Goal: Task Accomplishment & Management: Manage account settings

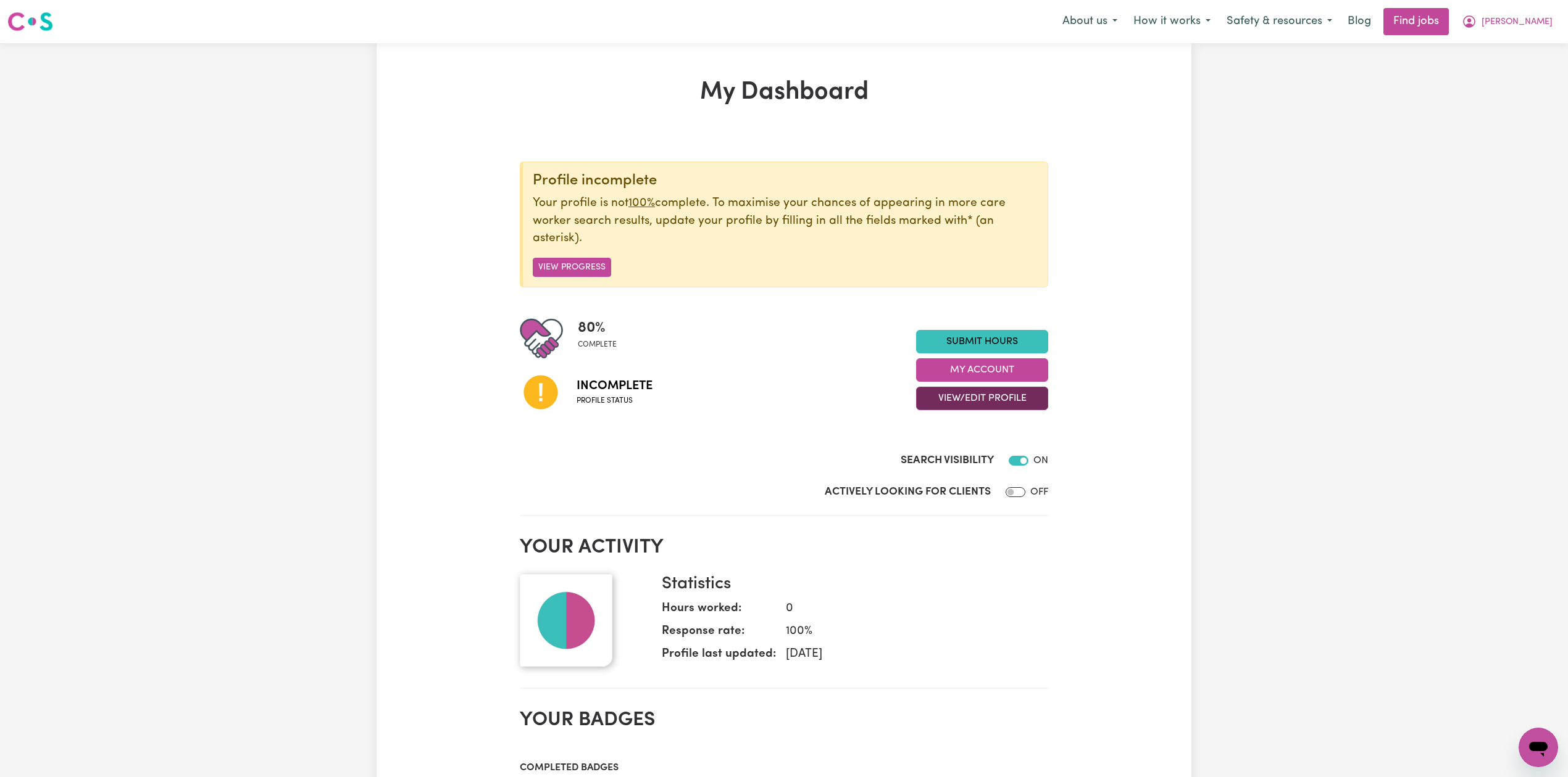
click at [950, 400] on button "View/Edit Profile" at bounding box center [982, 399] width 132 height 23
click at [939, 451] on link "Edit Profile" at bounding box center [974, 455] width 115 height 25
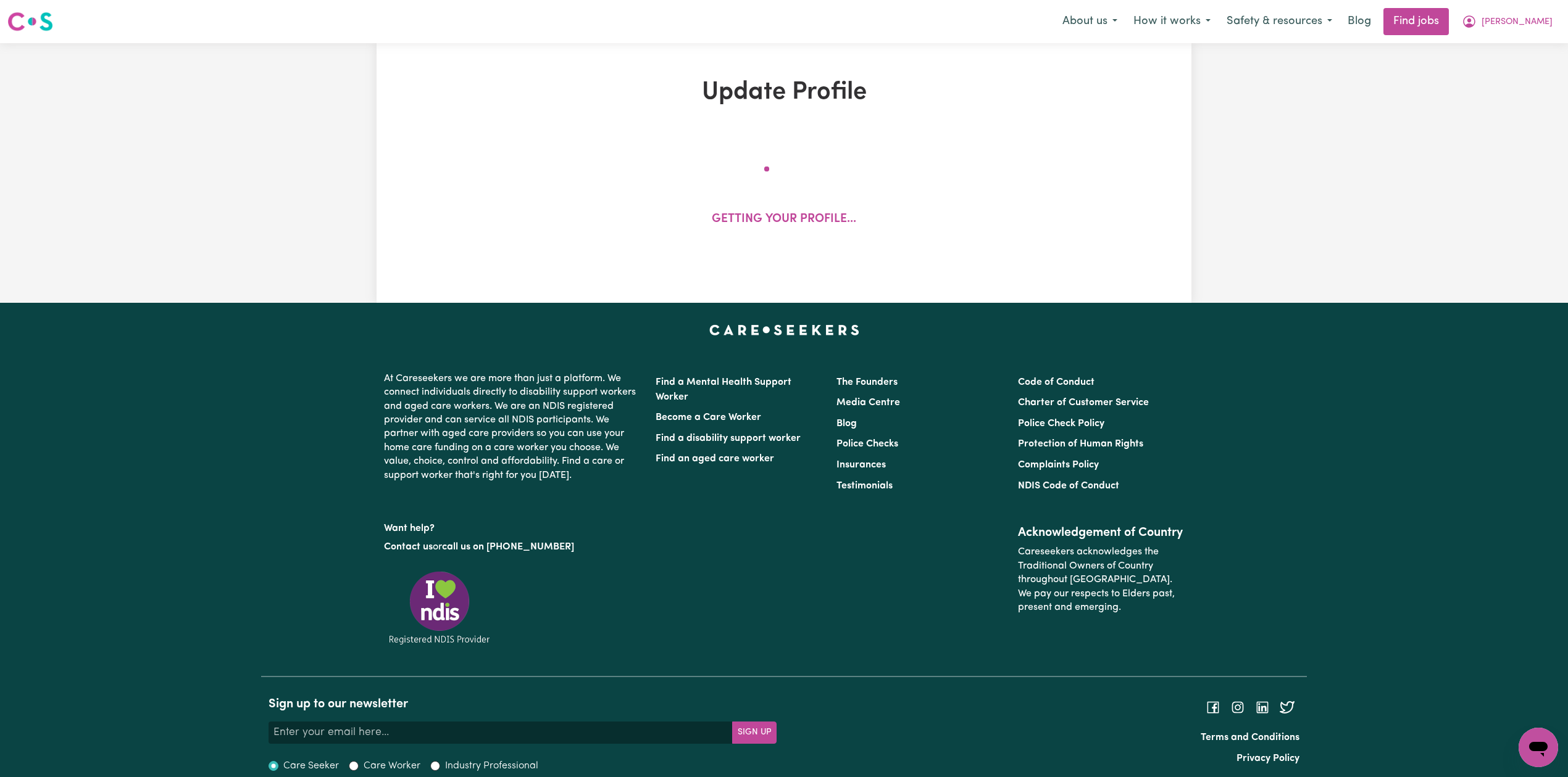
select select "[DEMOGRAPHIC_DATA]"
select select "Australian PR"
select select "Studying a healthcare related degree or qualification"
select select "45"
select select "55"
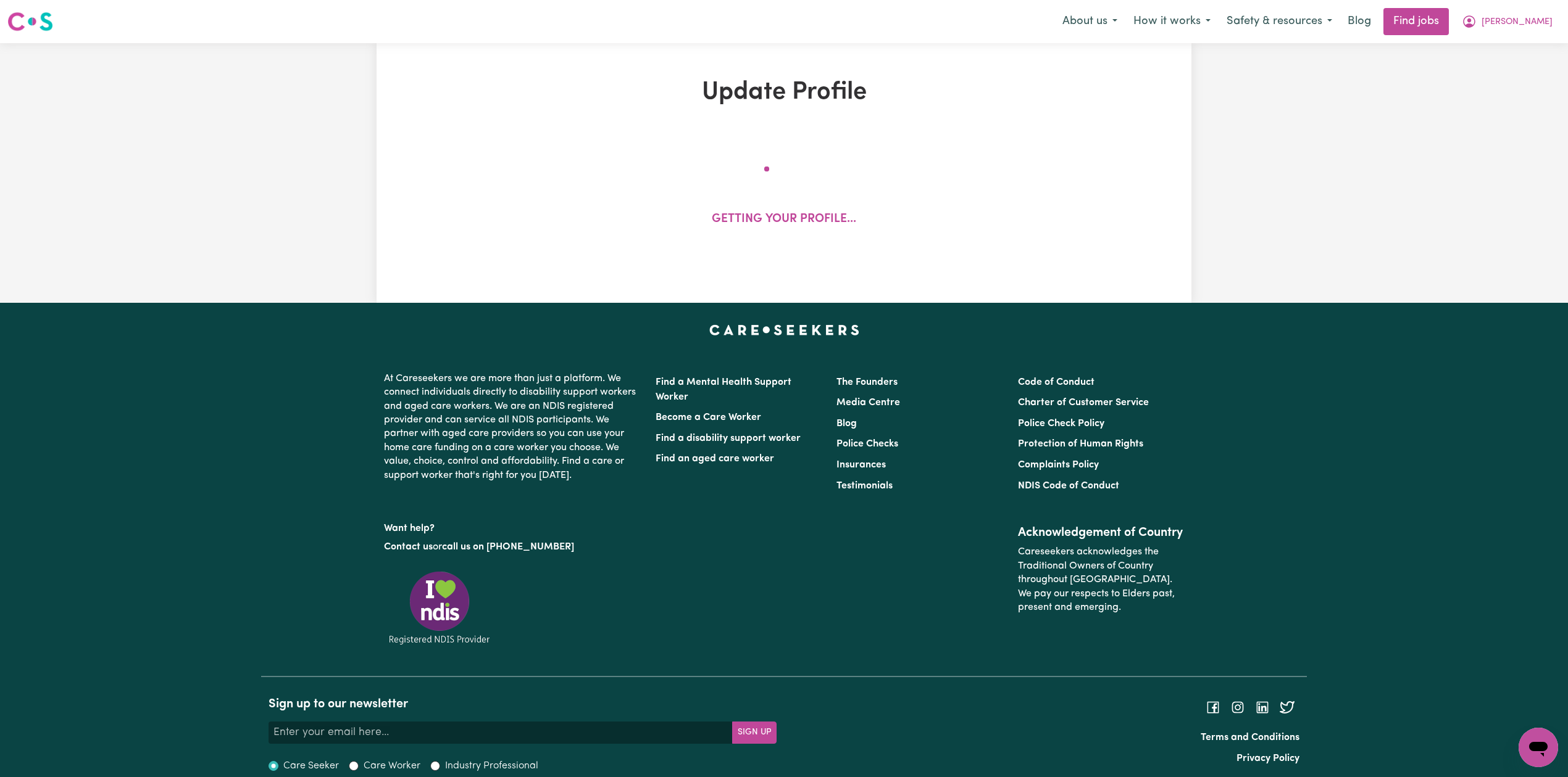
select select "65"
select select "70"
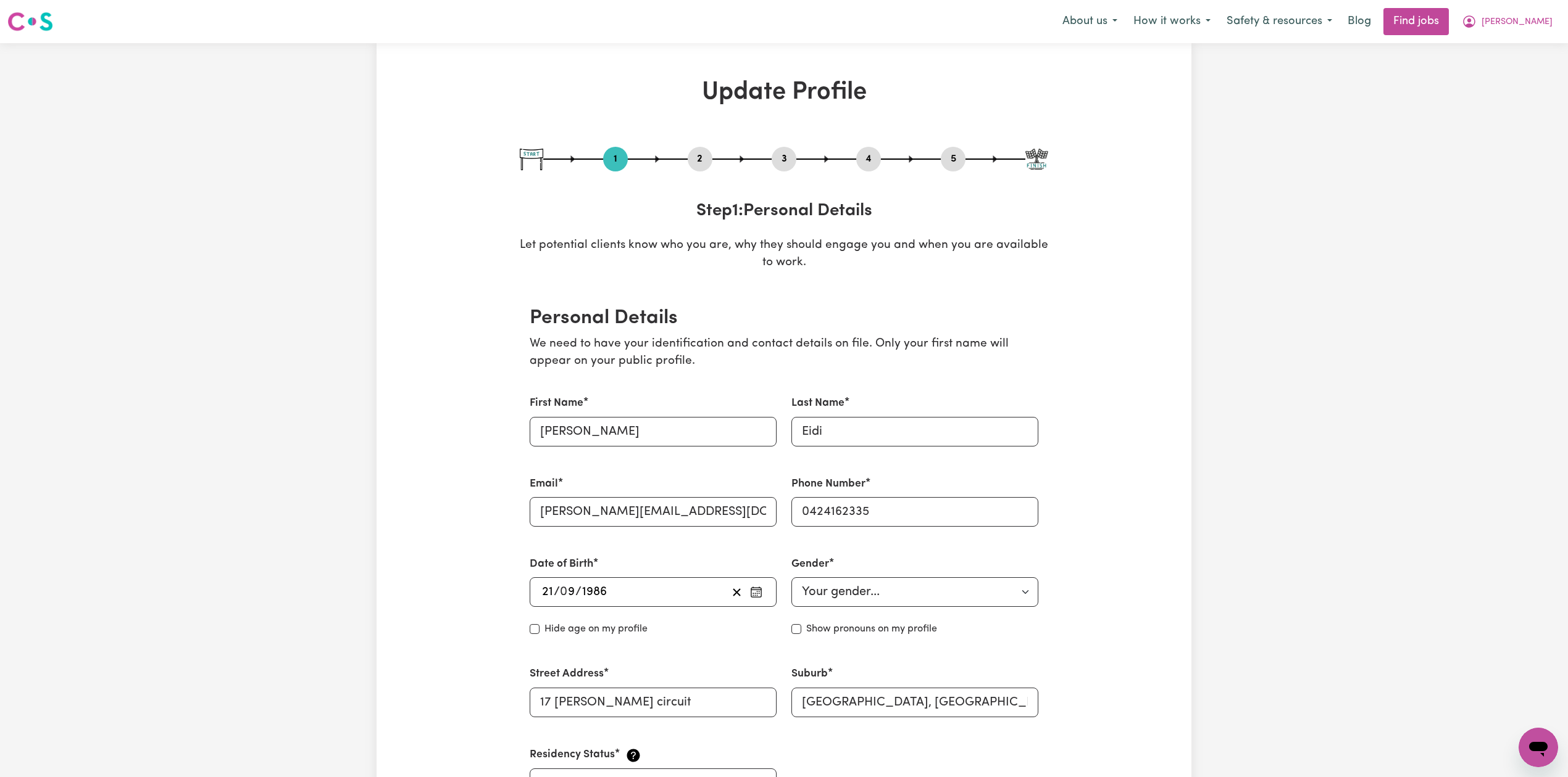
click at [702, 161] on button "2" at bounding box center [700, 159] width 25 height 16
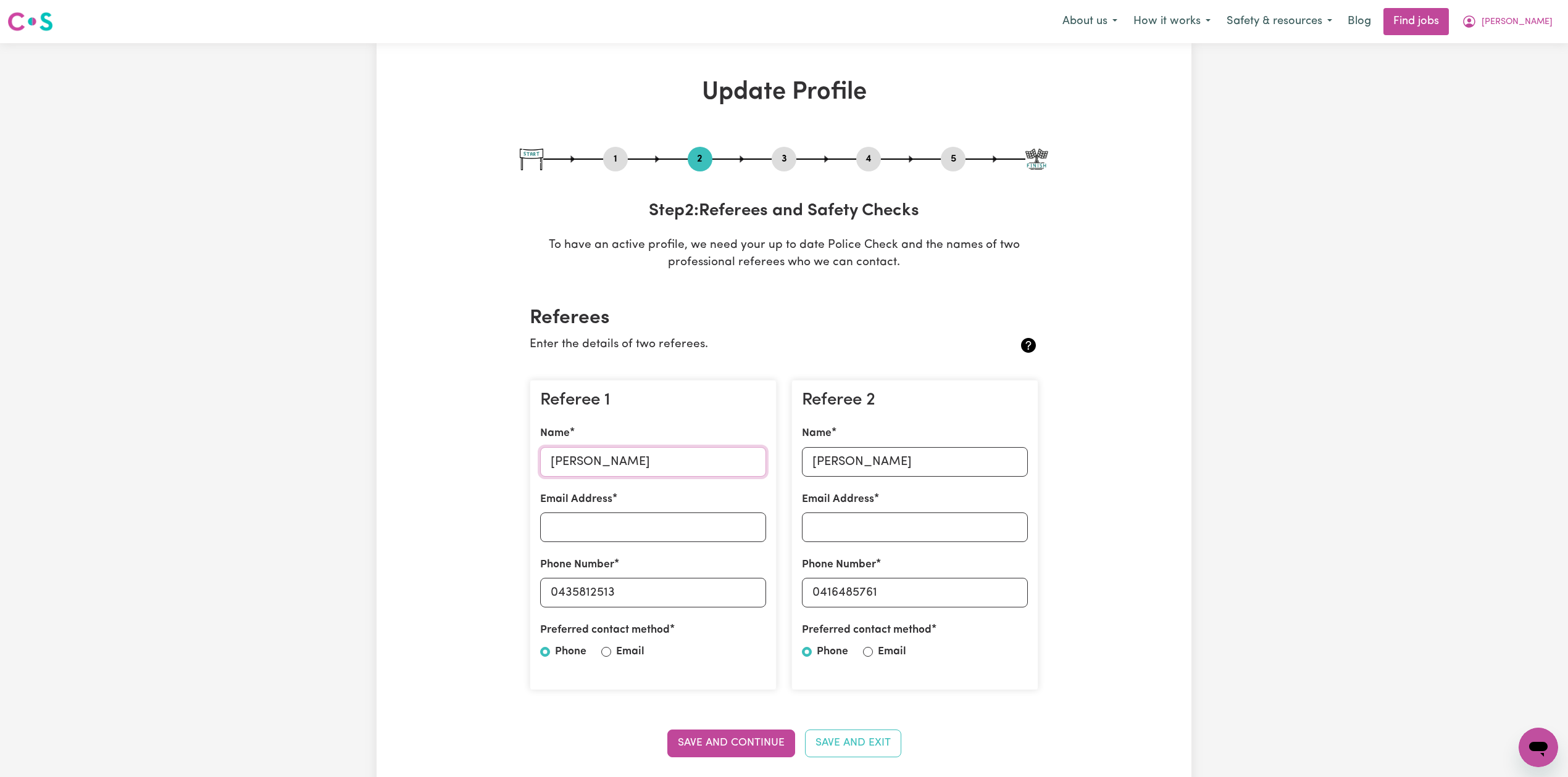
click at [602, 472] on input "[PERSON_NAME]" at bounding box center [653, 462] width 226 height 29
drag, startPoint x: 560, startPoint y: 592, endPoint x: 673, endPoint y: 592, distance: 113.0
click at [673, 592] on input "0435812513" at bounding box center [653, 593] width 226 height 29
click at [873, 449] on input "[PERSON_NAME]" at bounding box center [914, 462] width 226 height 29
drag, startPoint x: 818, startPoint y: 590, endPoint x: 852, endPoint y: 556, distance: 48.1
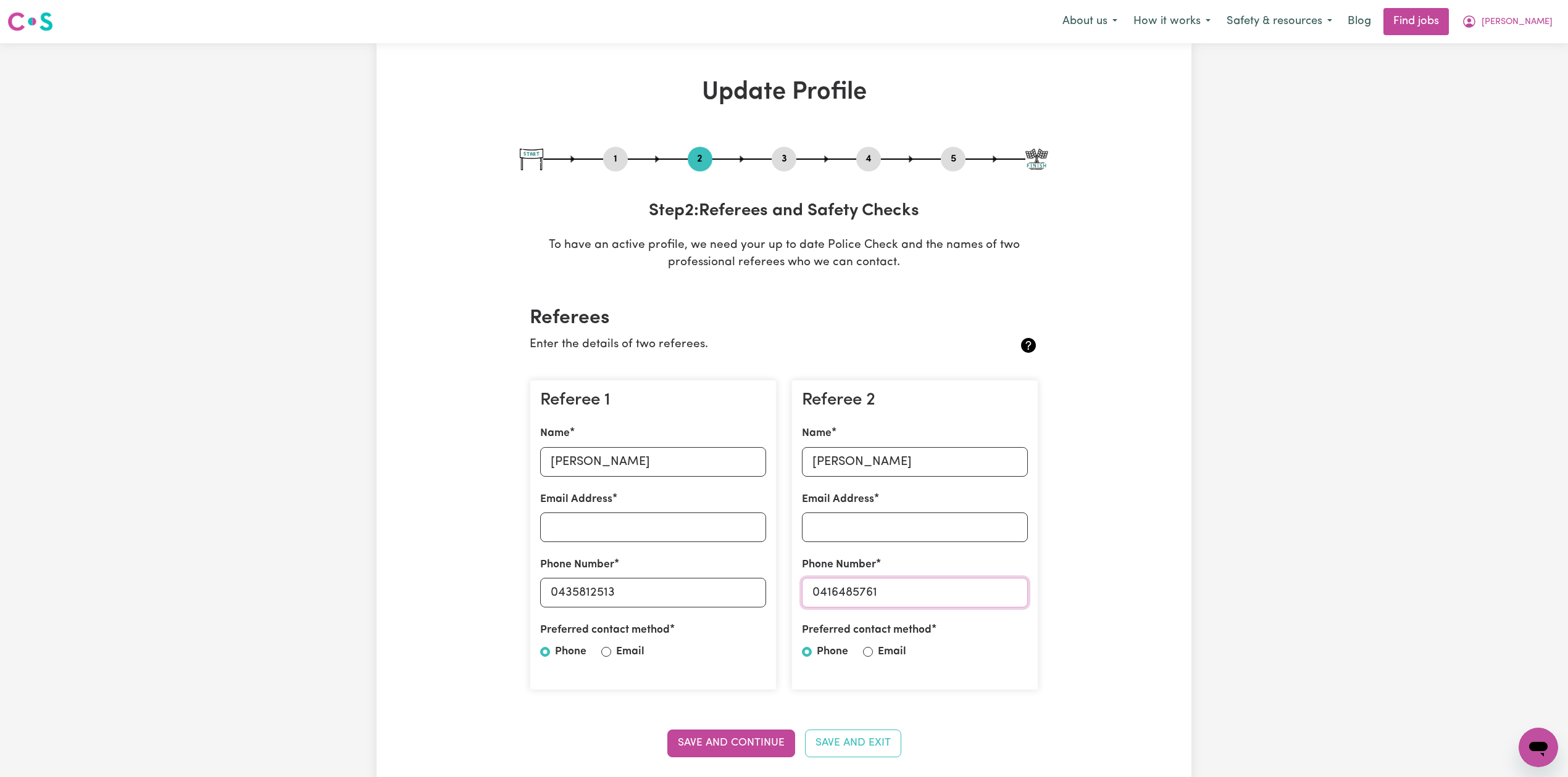
click at [995, 590] on input "0416485761" at bounding box center [914, 593] width 226 height 29
click at [954, 153] on button "5" at bounding box center [953, 159] width 25 height 16
select select "I am providing services privately on my own"
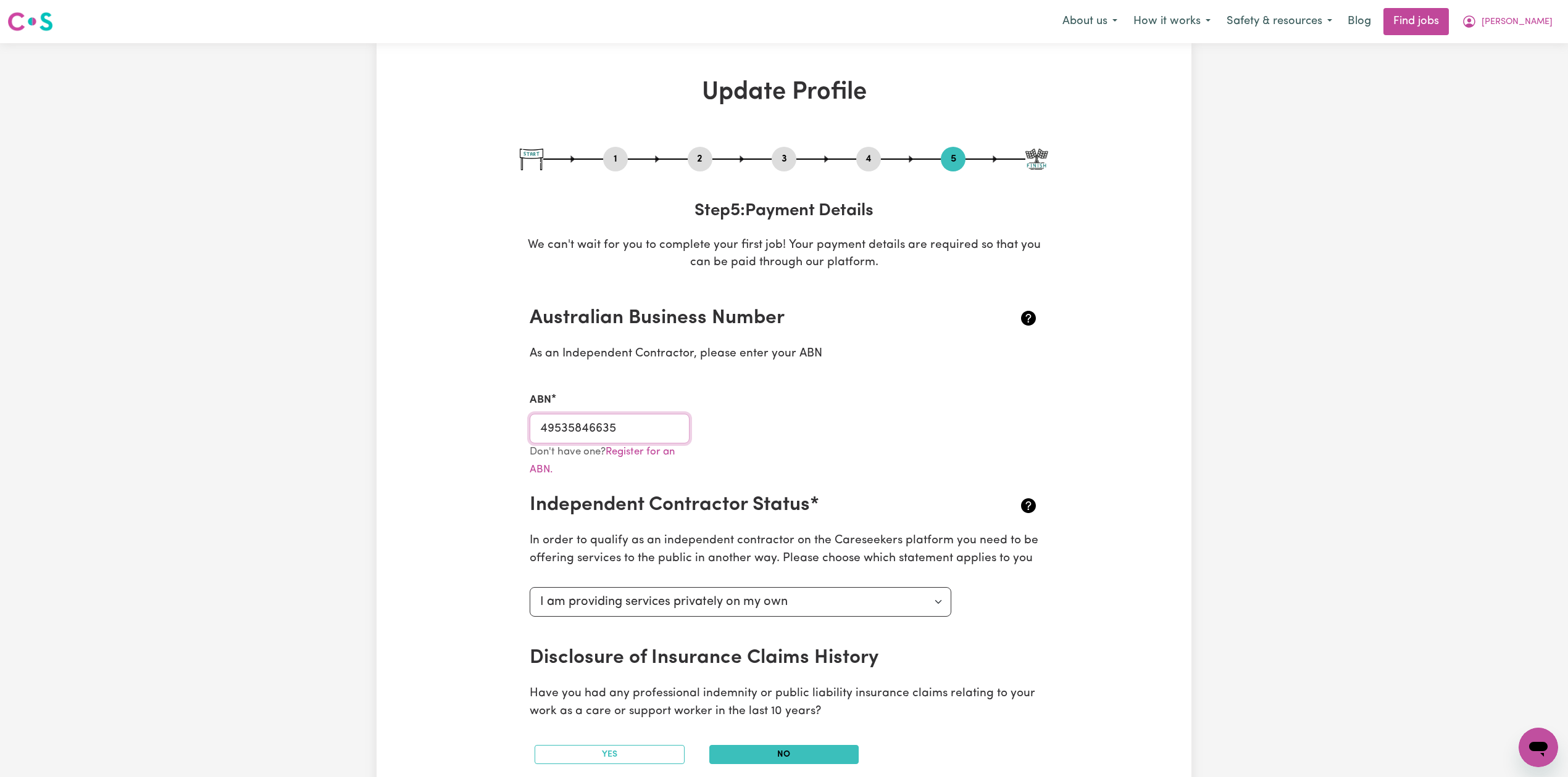
click at [560, 419] on input "49535846635" at bounding box center [609, 429] width 160 height 29
click at [791, 168] on div "3" at bounding box center [784, 159] width 25 height 25
click at [791, 154] on button "3" at bounding box center [784, 159] width 25 height 16
select select "Certificate III (Individual Support)"
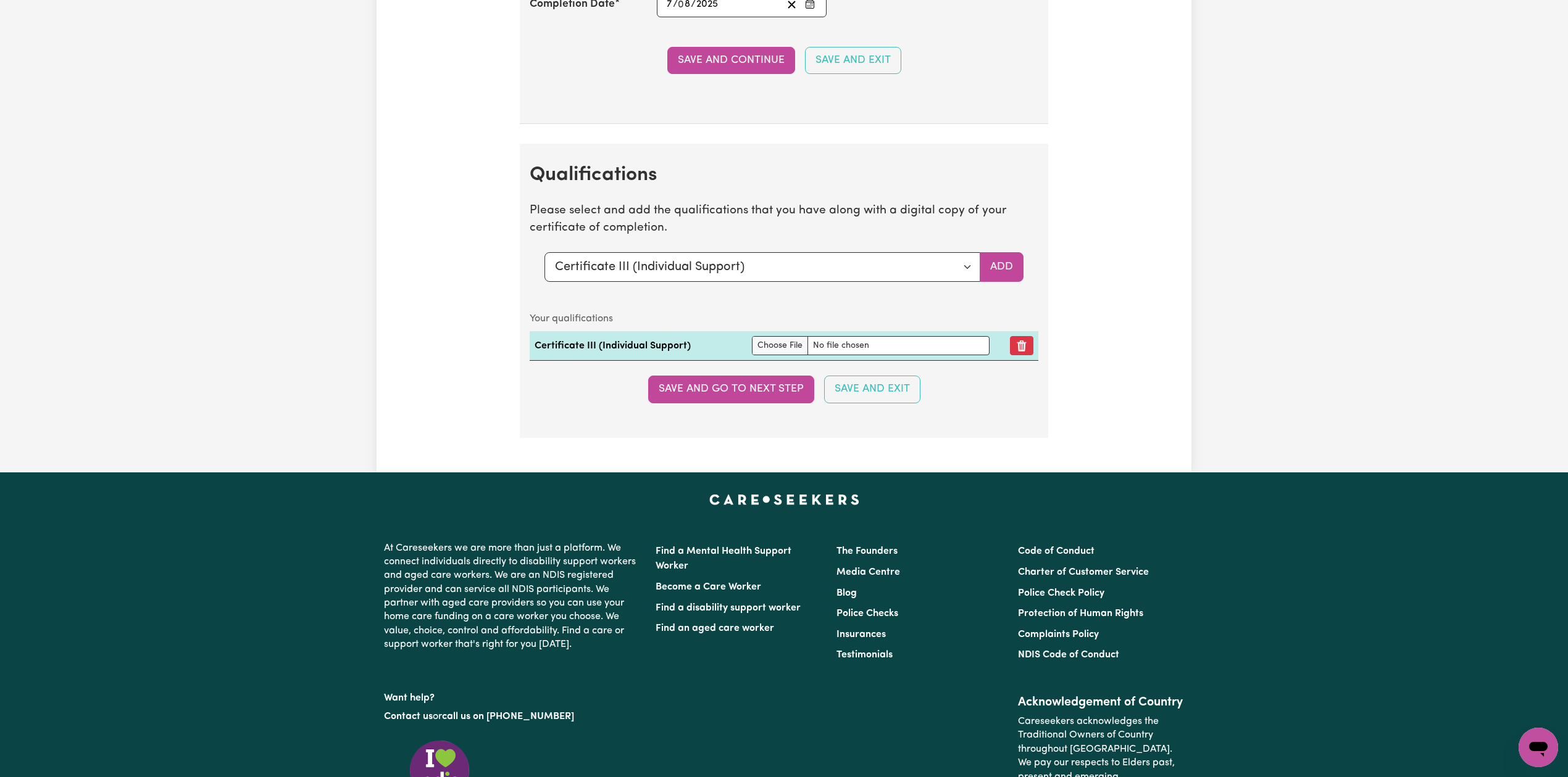
scroll to position [2794, 0]
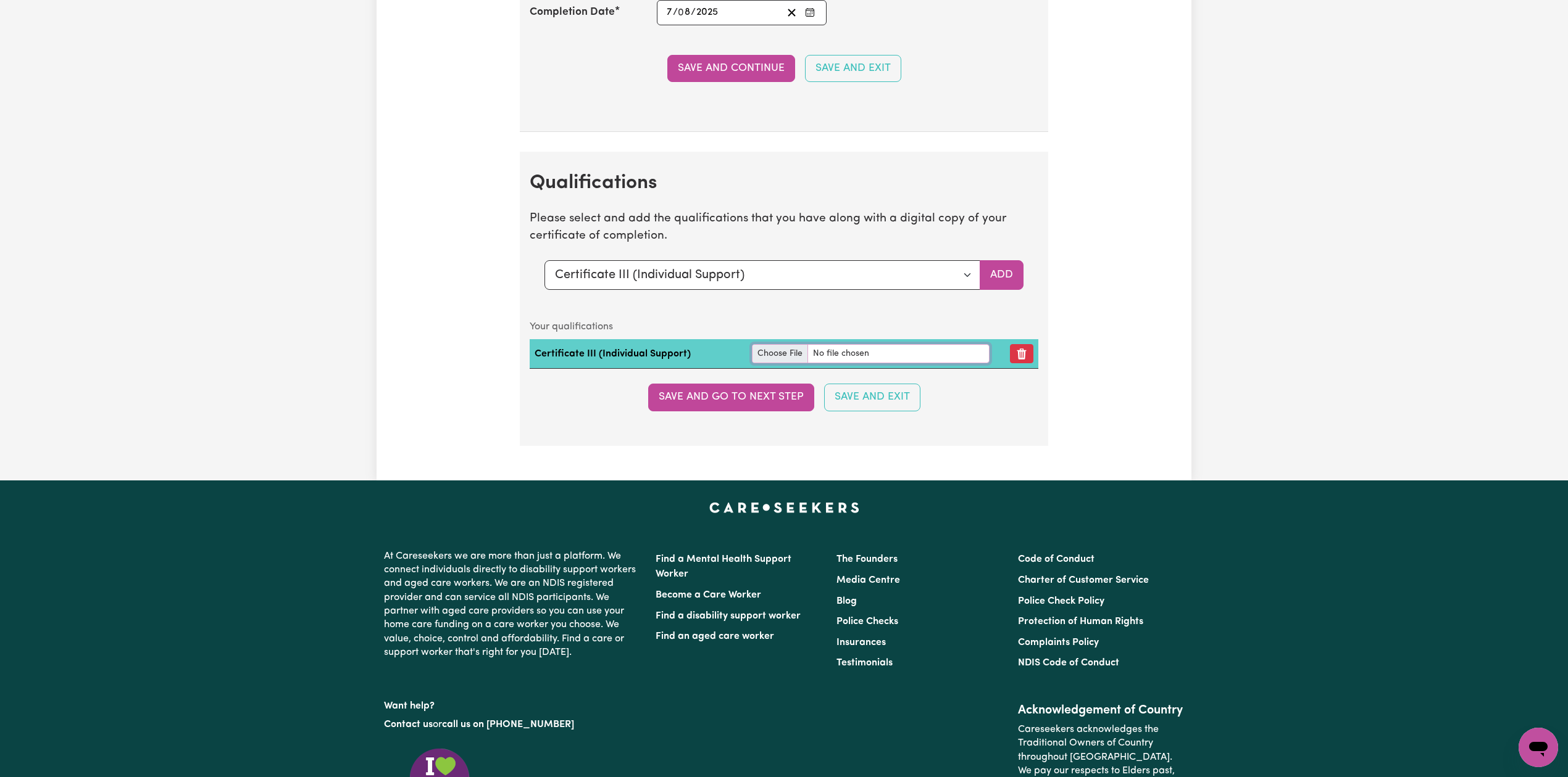
click at [757, 361] on input "file" at bounding box center [871, 354] width 238 height 19
type input "C:\fakepath\[PERSON_NAME] Certificate III in Individual Support.jpeg"
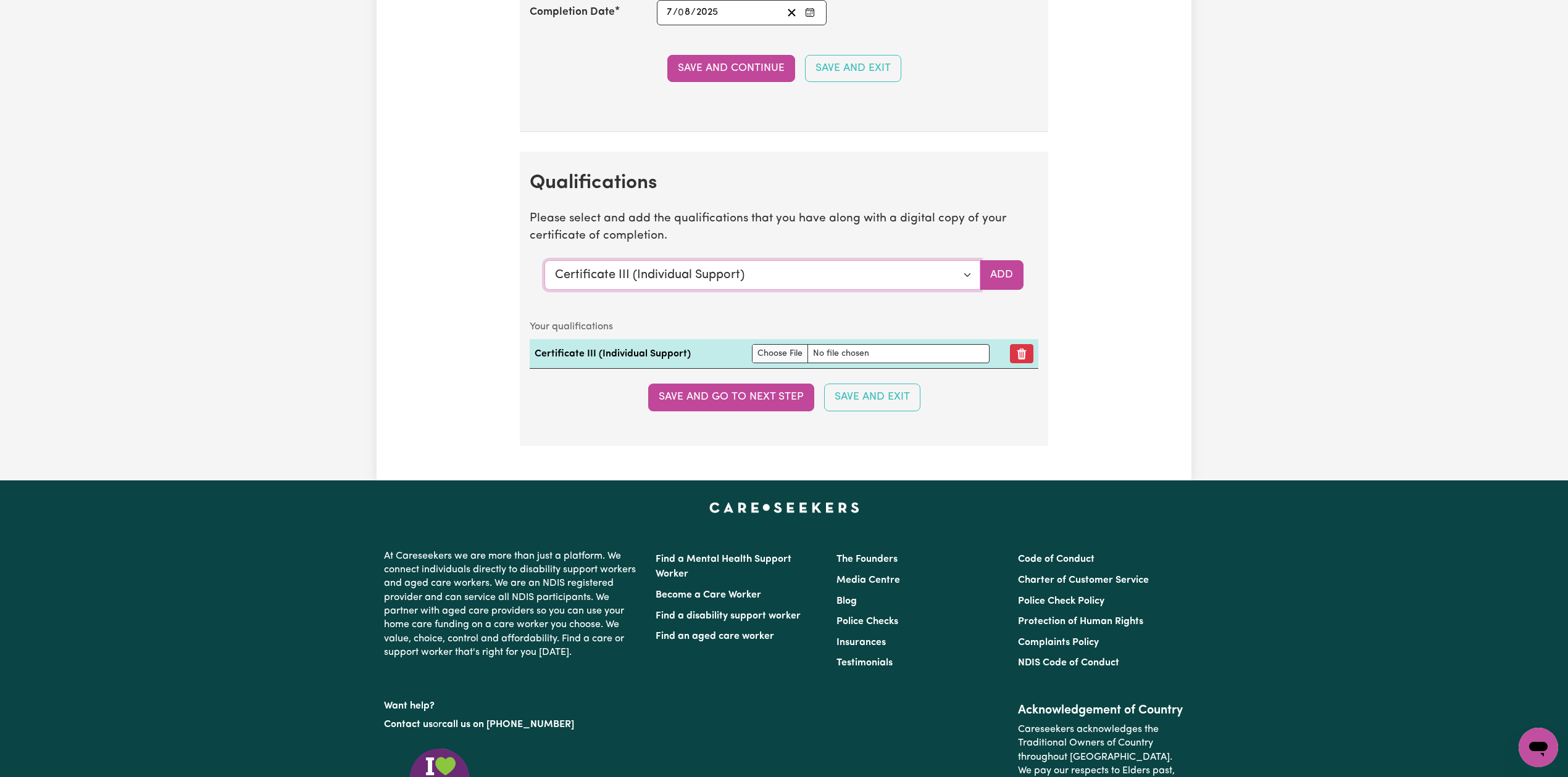
click at [785, 284] on select "Select a qualification to add... Certificate III (Individual Support) Certifica…" at bounding box center [762, 275] width 436 height 29
select select "Certificate IV (Disability Support)"
click at [544, 273] on select "Select a qualification to add... Certificate III (Individual Support) Certifica…" at bounding box center [762, 275] width 436 height 29
click at [1012, 290] on button "Add" at bounding box center [1001, 275] width 44 height 29
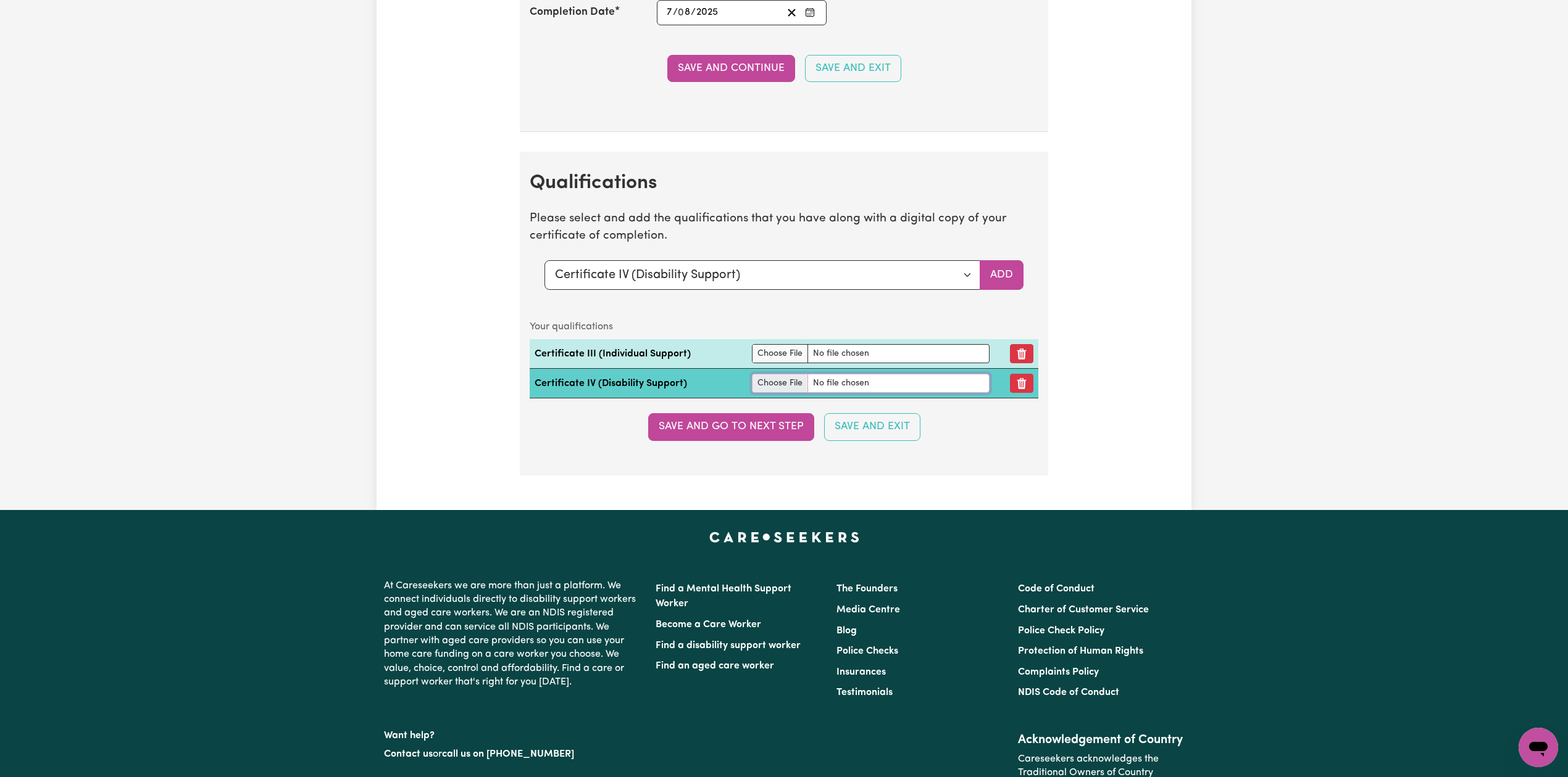
click at [780, 393] on input "file" at bounding box center [871, 383] width 238 height 19
type input "C:\fakepath\[PERSON_NAME] Certificate IV in Disability.jpeg"
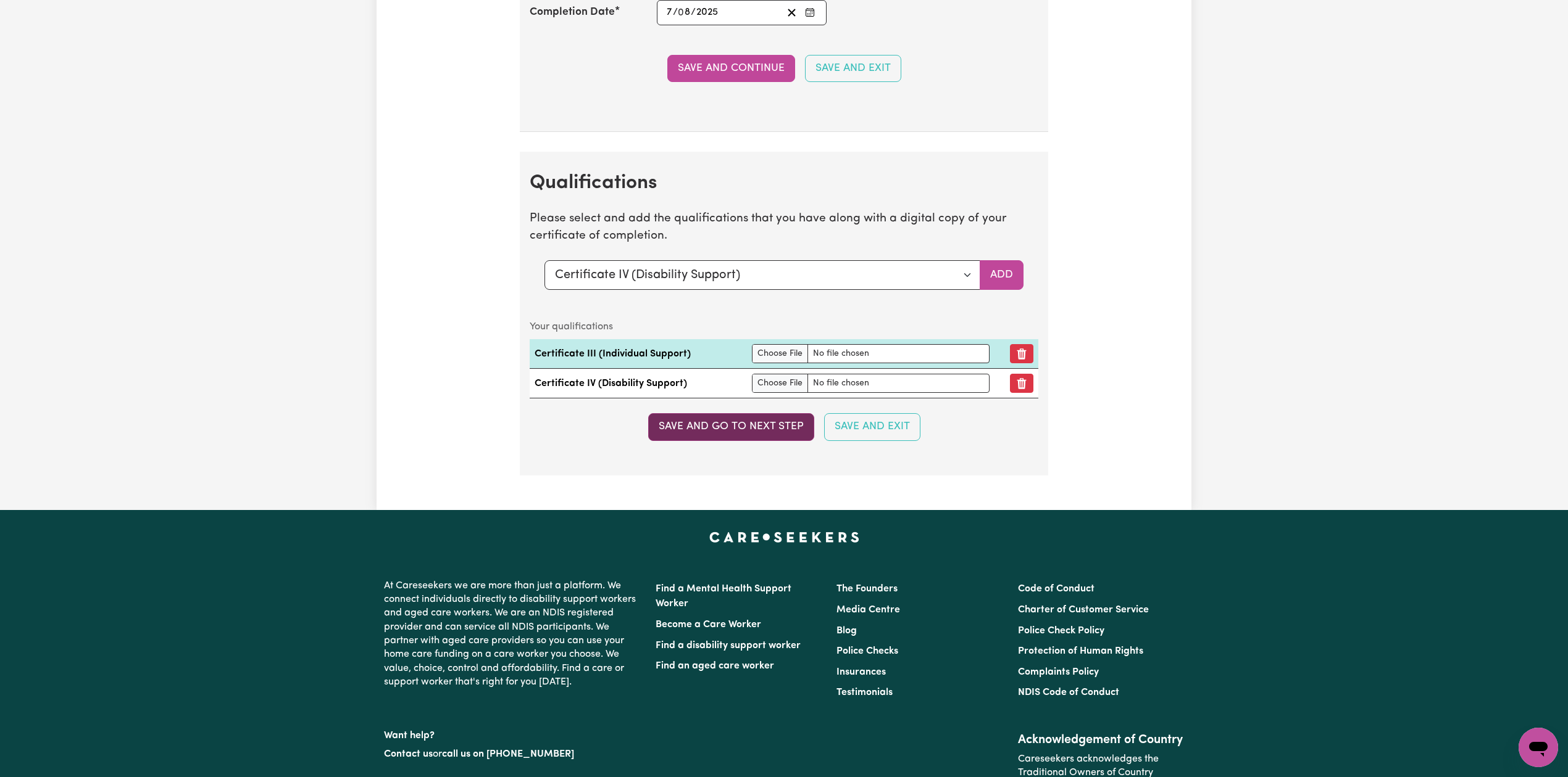
click at [791, 440] on button "Save and go to next step" at bounding box center [731, 427] width 166 height 27
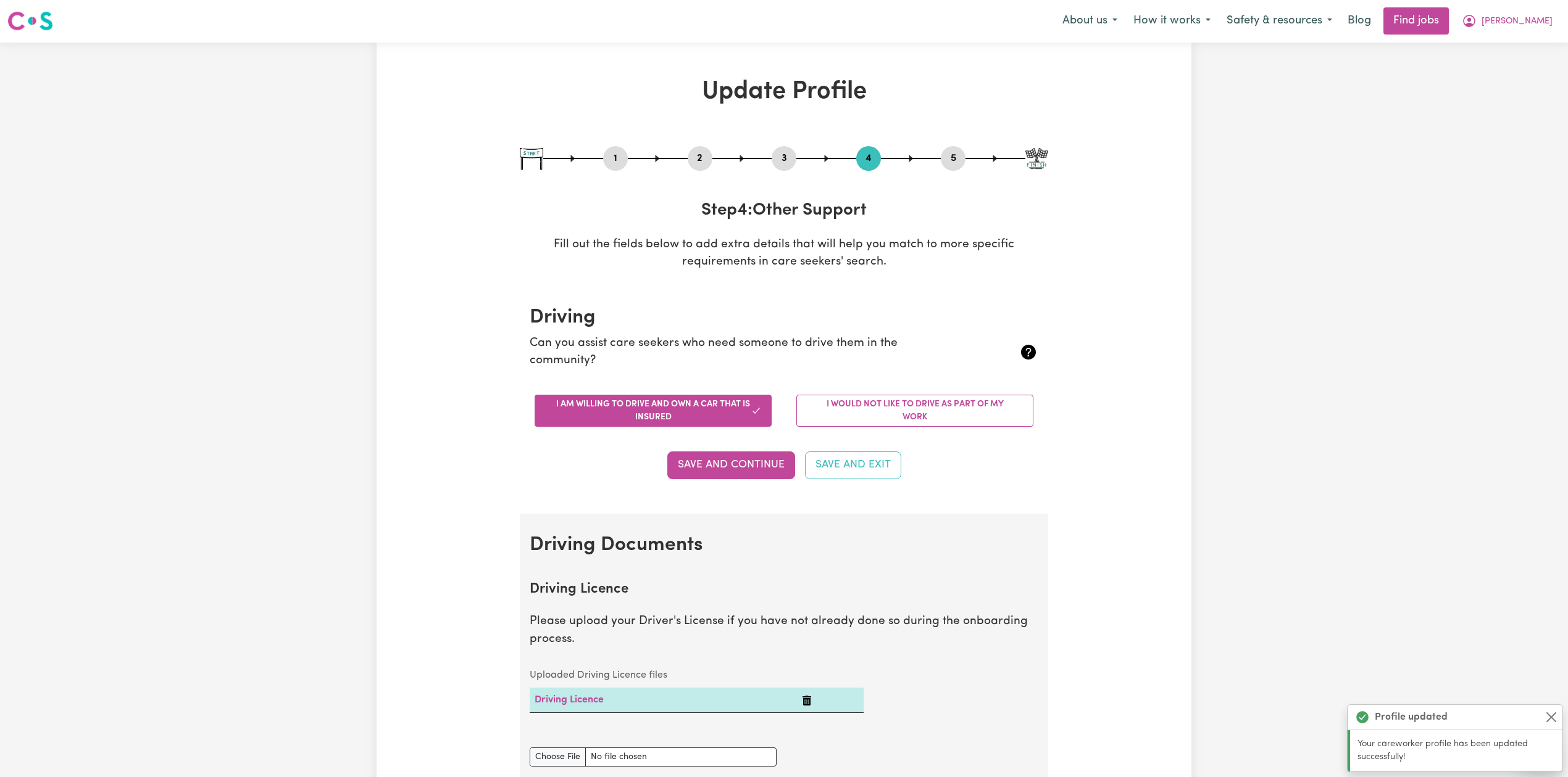
scroll to position [0, 0]
click at [788, 173] on div "1 2 3 4 5 Step 4 : Other Support Fill out the fields below to add extra details…" at bounding box center [784, 209] width 529 height 125
click at [783, 151] on button "3" at bounding box center [784, 159] width 25 height 16
select select "Certificate III (Individual Support)"
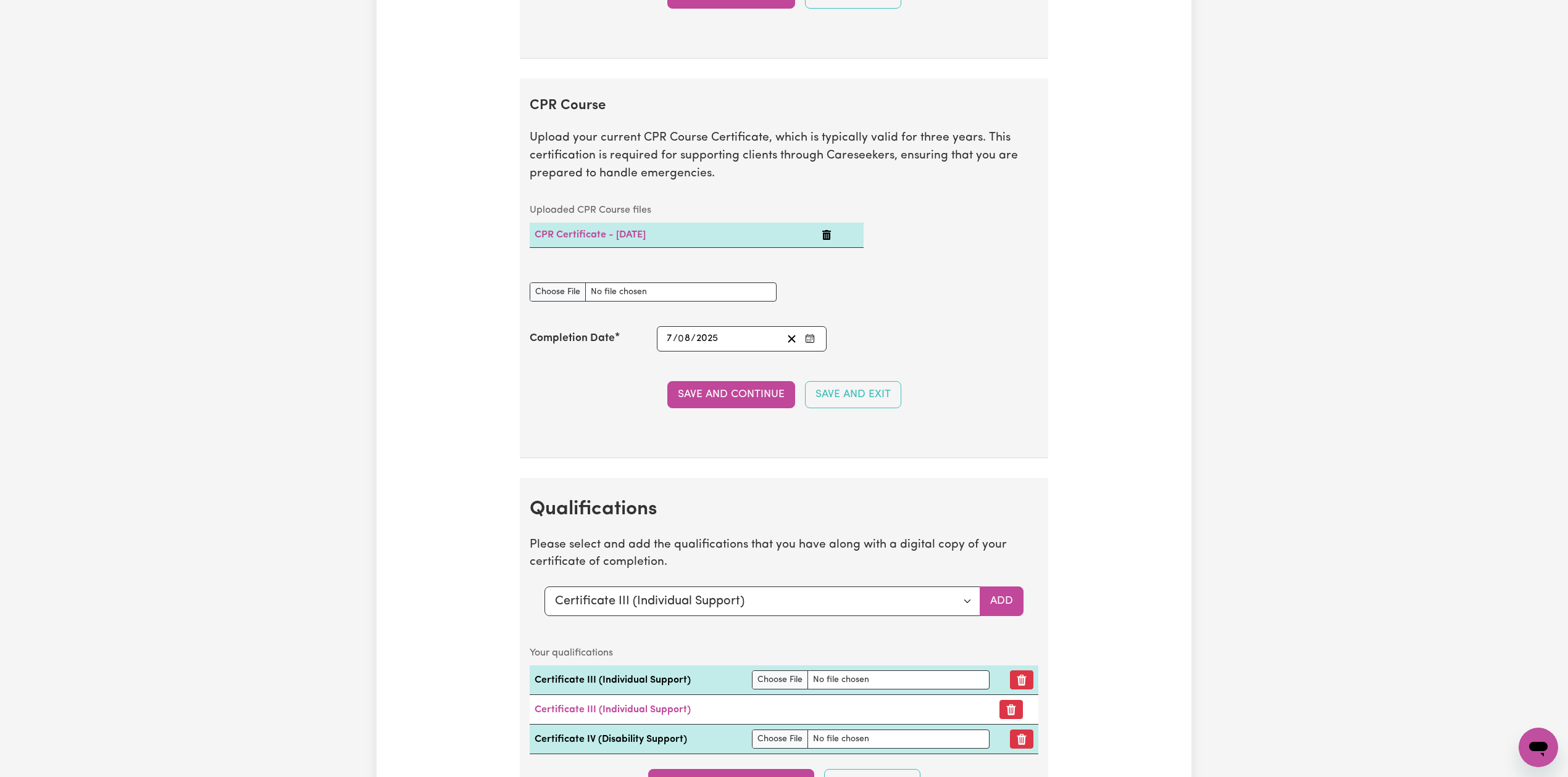
scroll to position [2961, 0]
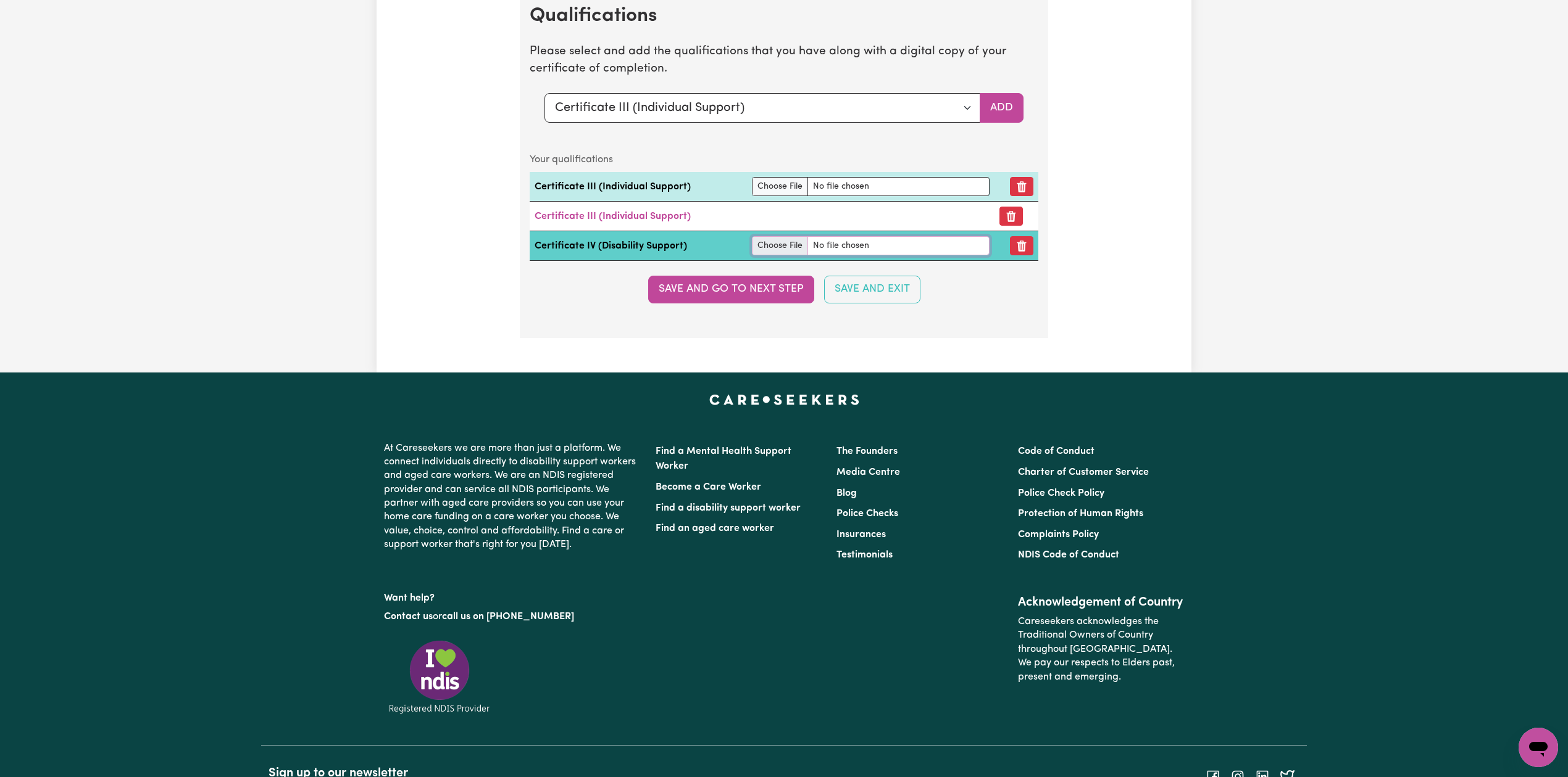
click at [789, 255] on input "file" at bounding box center [871, 246] width 238 height 19
type input "C:\fakepath\[PERSON_NAME] Certificate IV in Disability.jpeg"
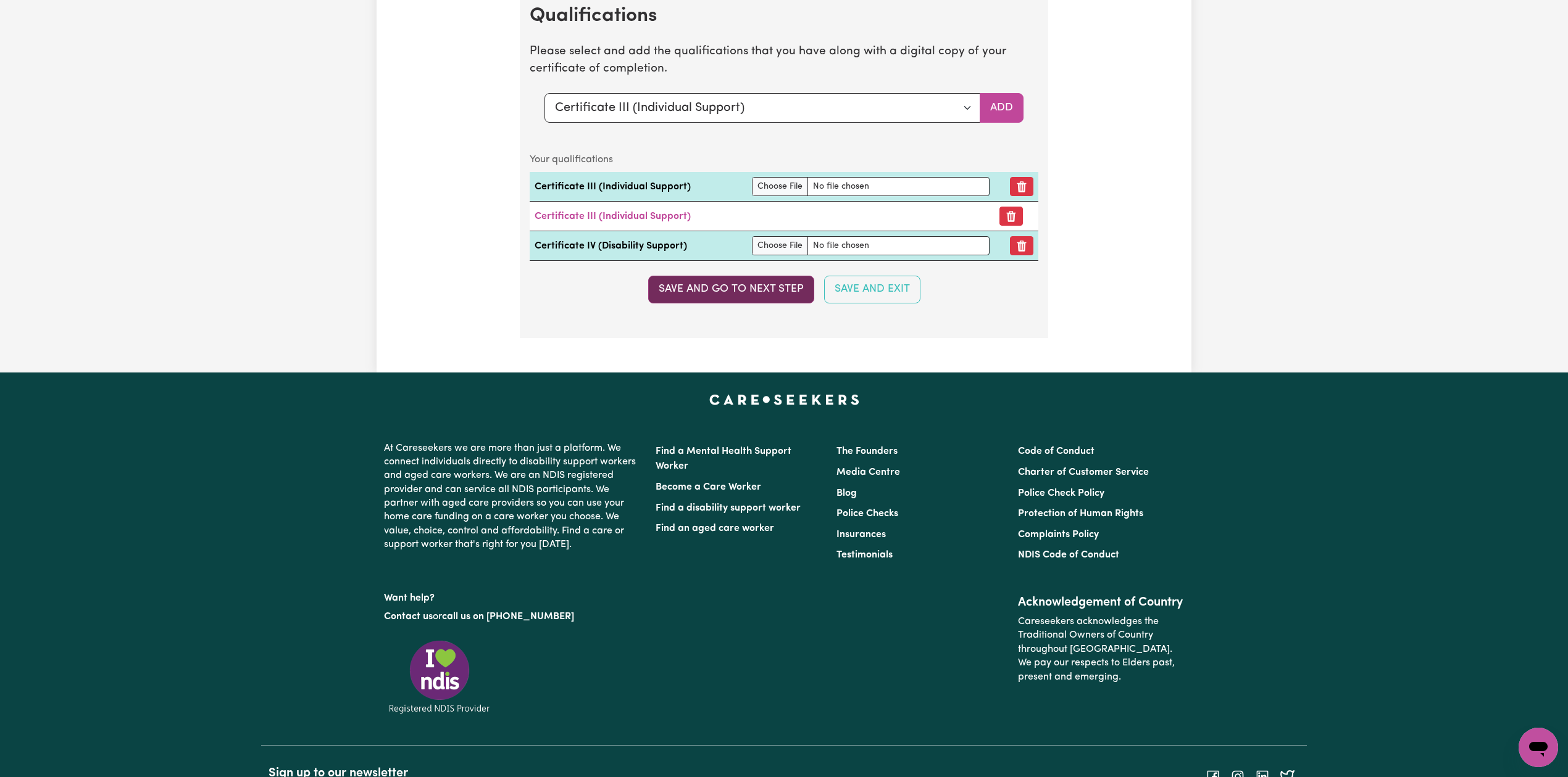
click at [736, 299] on button "Save and go to next step" at bounding box center [731, 289] width 166 height 27
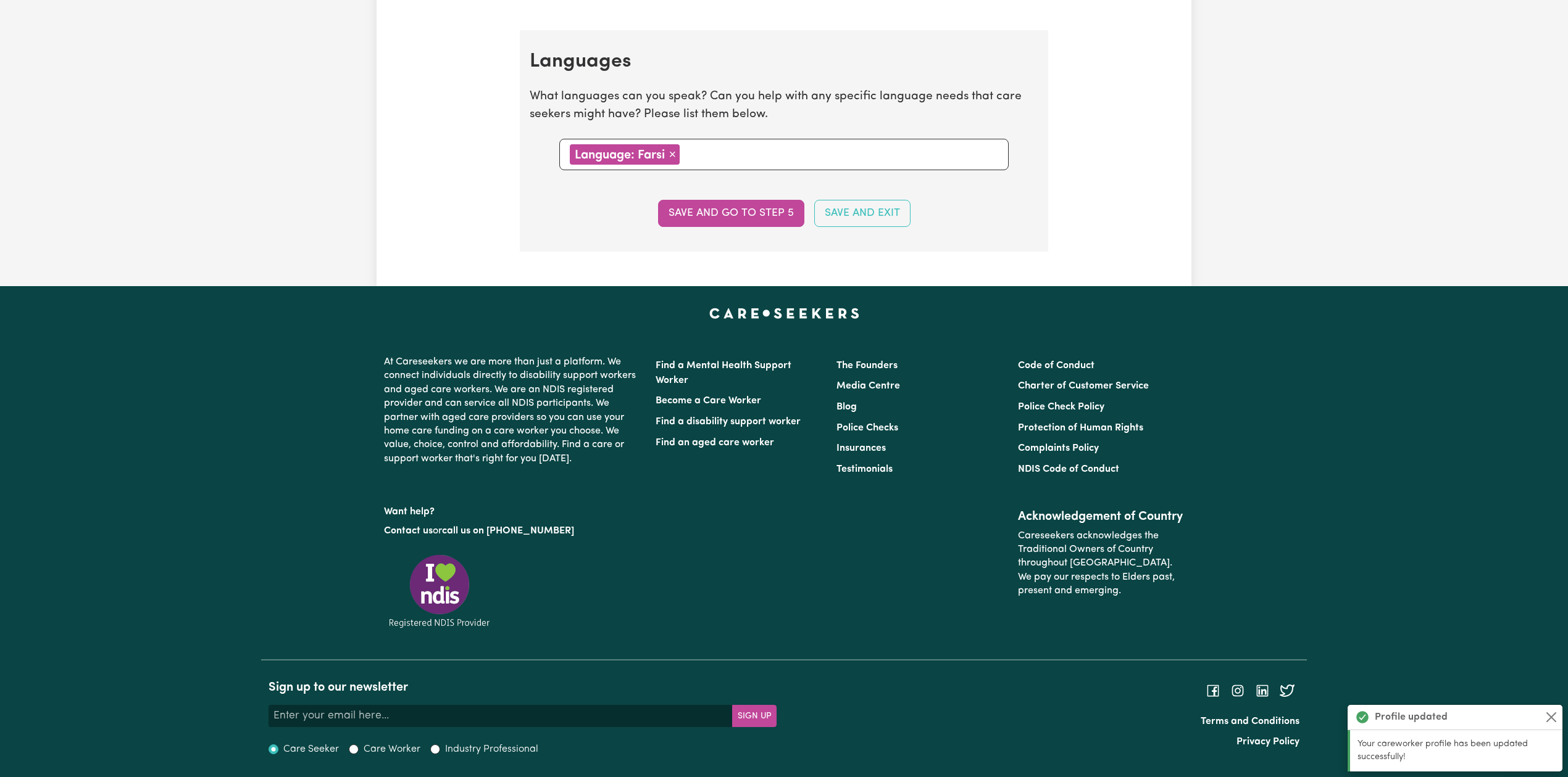
scroll to position [0, 0]
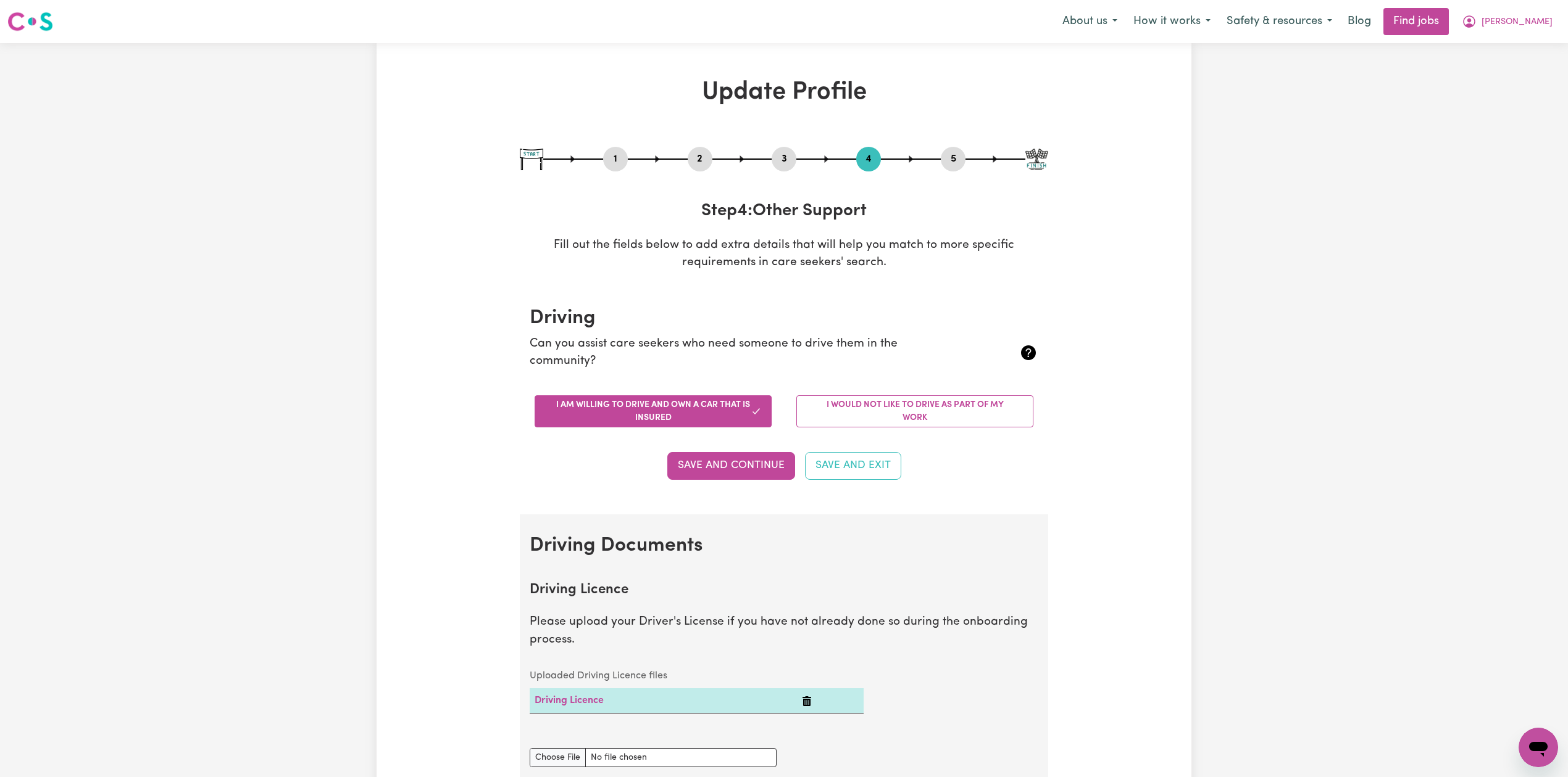
click at [693, 158] on button "2" at bounding box center [700, 159] width 25 height 16
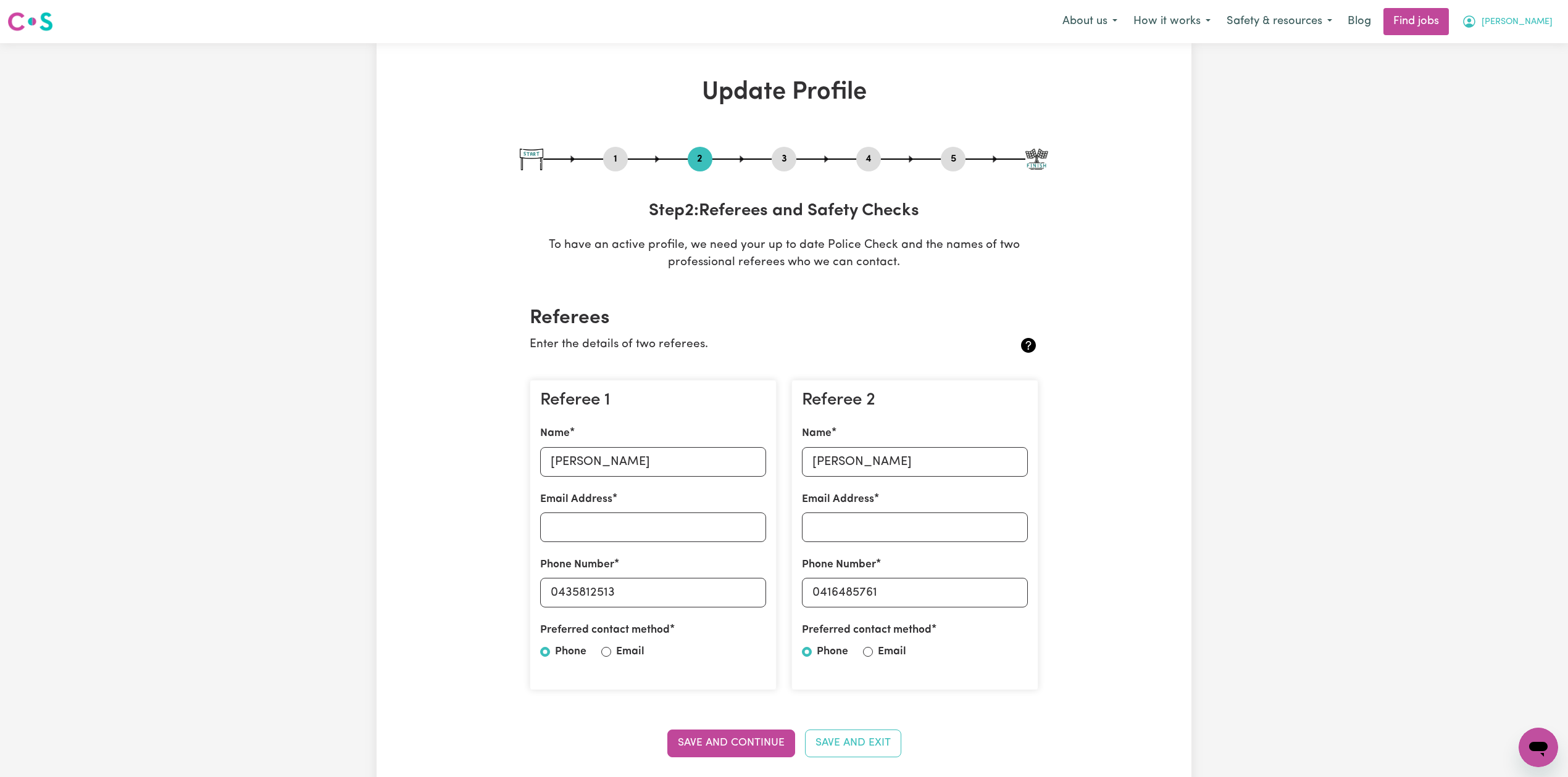
click at [1477, 21] on icon "My Account" at bounding box center [1469, 21] width 15 height 15
click at [1504, 72] on link "My Dashboard" at bounding box center [1511, 71] width 98 height 23
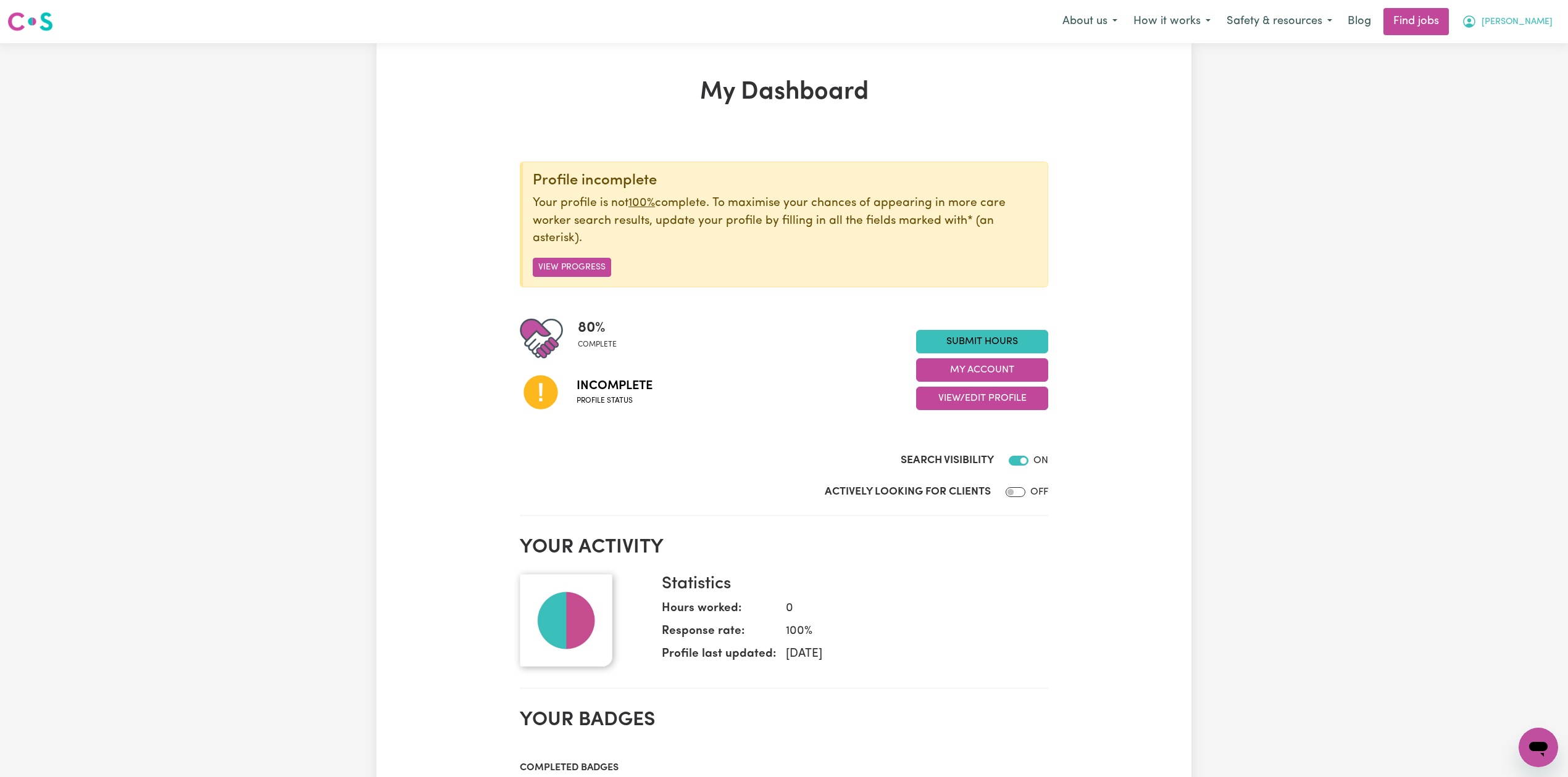
click at [1477, 25] on icon "My Account" at bounding box center [1469, 21] width 15 height 15
click at [1502, 92] on link "Logout" at bounding box center [1511, 94] width 98 height 23
